Goal: Check status: Check status

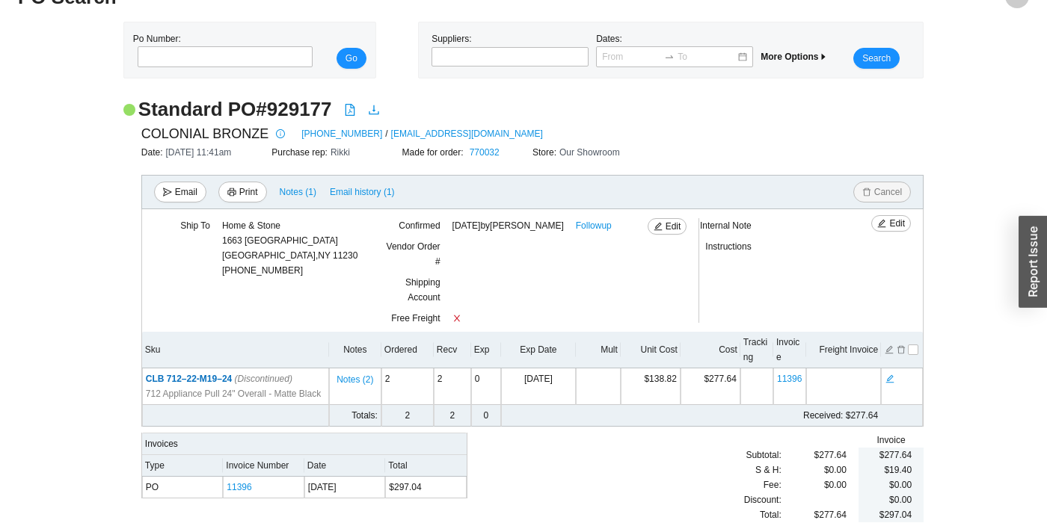
scroll to position [48, 0]
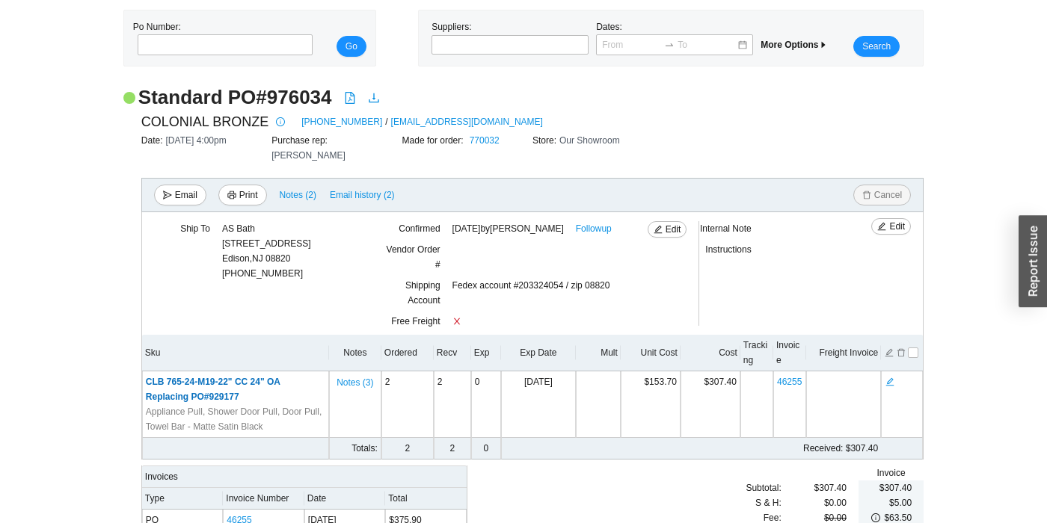
scroll to position [78, 0]
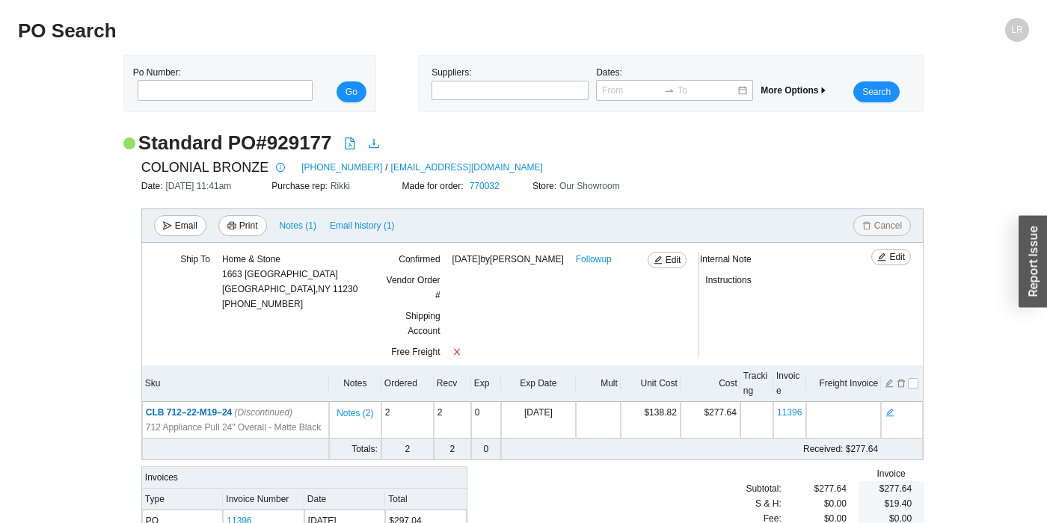
scroll to position [48, 0]
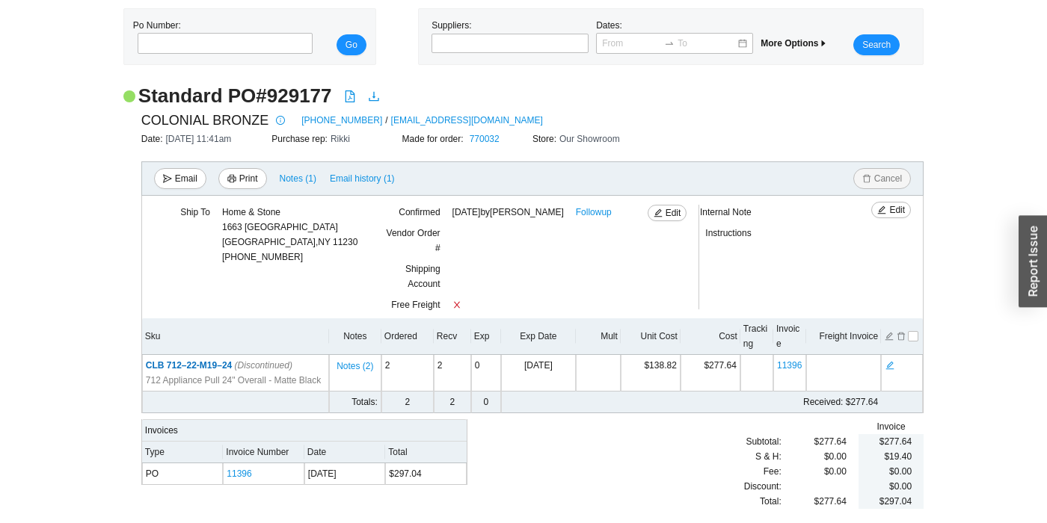
scroll to position [48, 0]
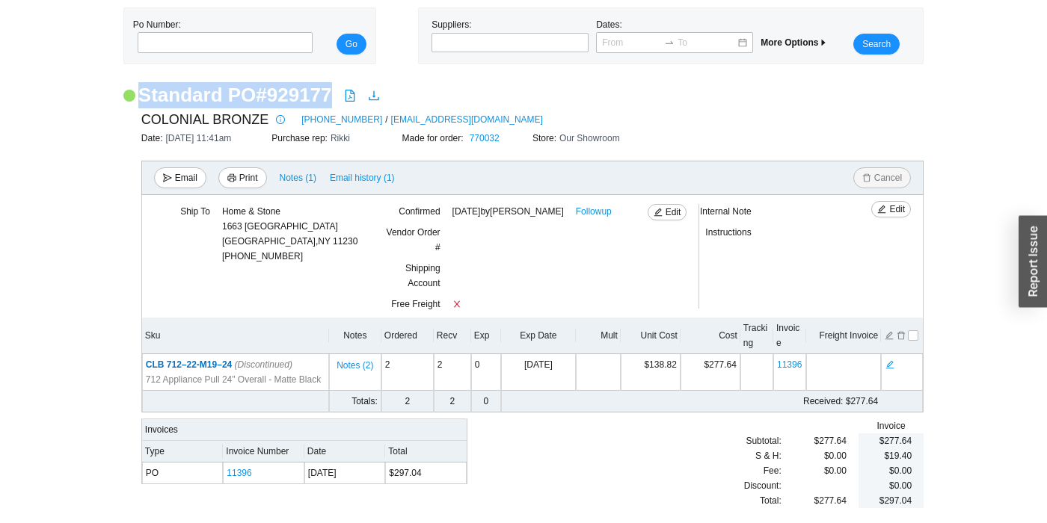
drag, startPoint x: 330, startPoint y: 94, endPoint x: 141, endPoint y: 104, distance: 189.4
click at [141, 104] on div "Standard PO # 929177" at bounding box center [523, 95] width 800 height 26
click at [326, 90] on h2 "Standard PO # 929177" at bounding box center [235, 95] width 194 height 26
drag, startPoint x: 332, startPoint y: 92, endPoint x: 224, endPoint y: 90, distance: 107.7
click at [224, 90] on div "Standard PO # 929177" at bounding box center [523, 95] width 800 height 26
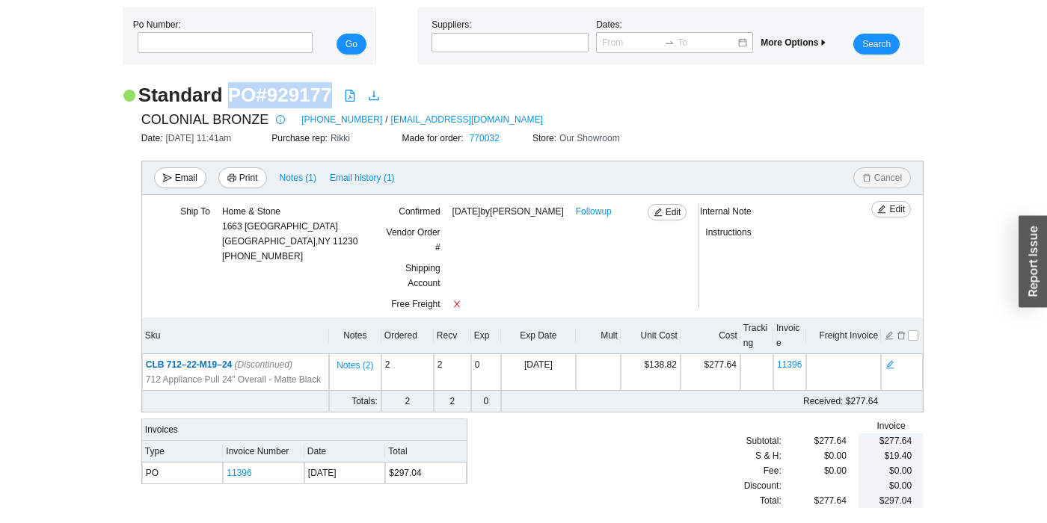
copy h2 "PO # 929177"
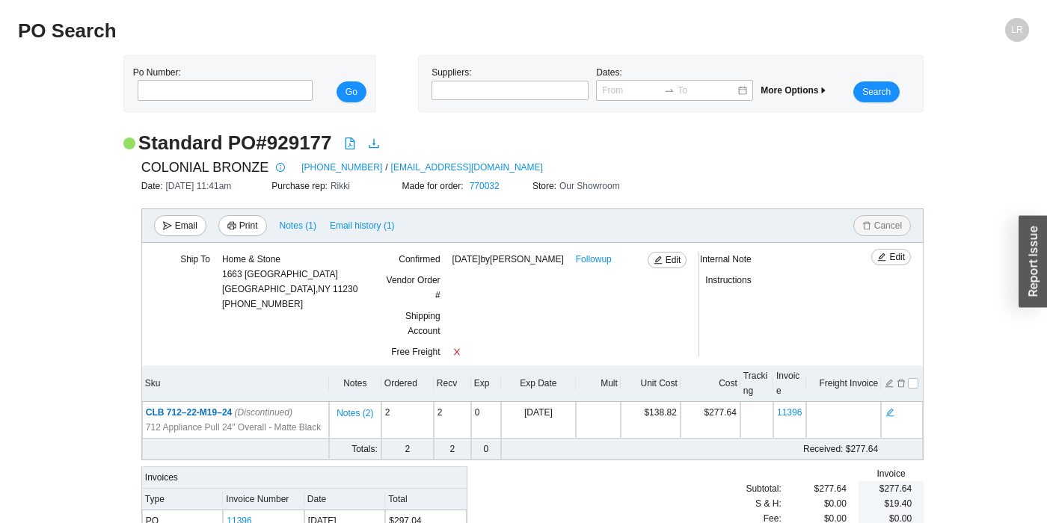
scroll to position [48, 0]
